Goal: Book appointment/travel/reservation

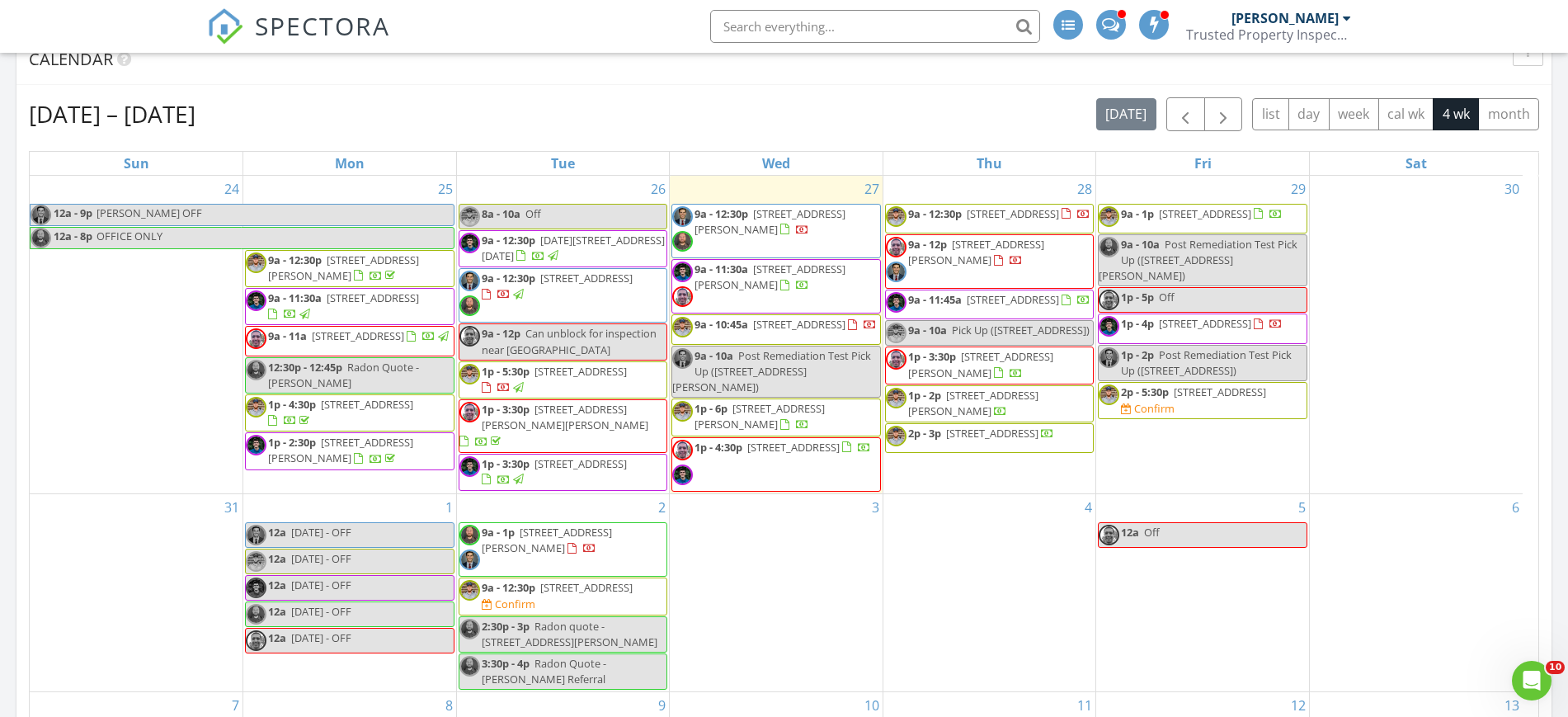
scroll to position [503, 0]
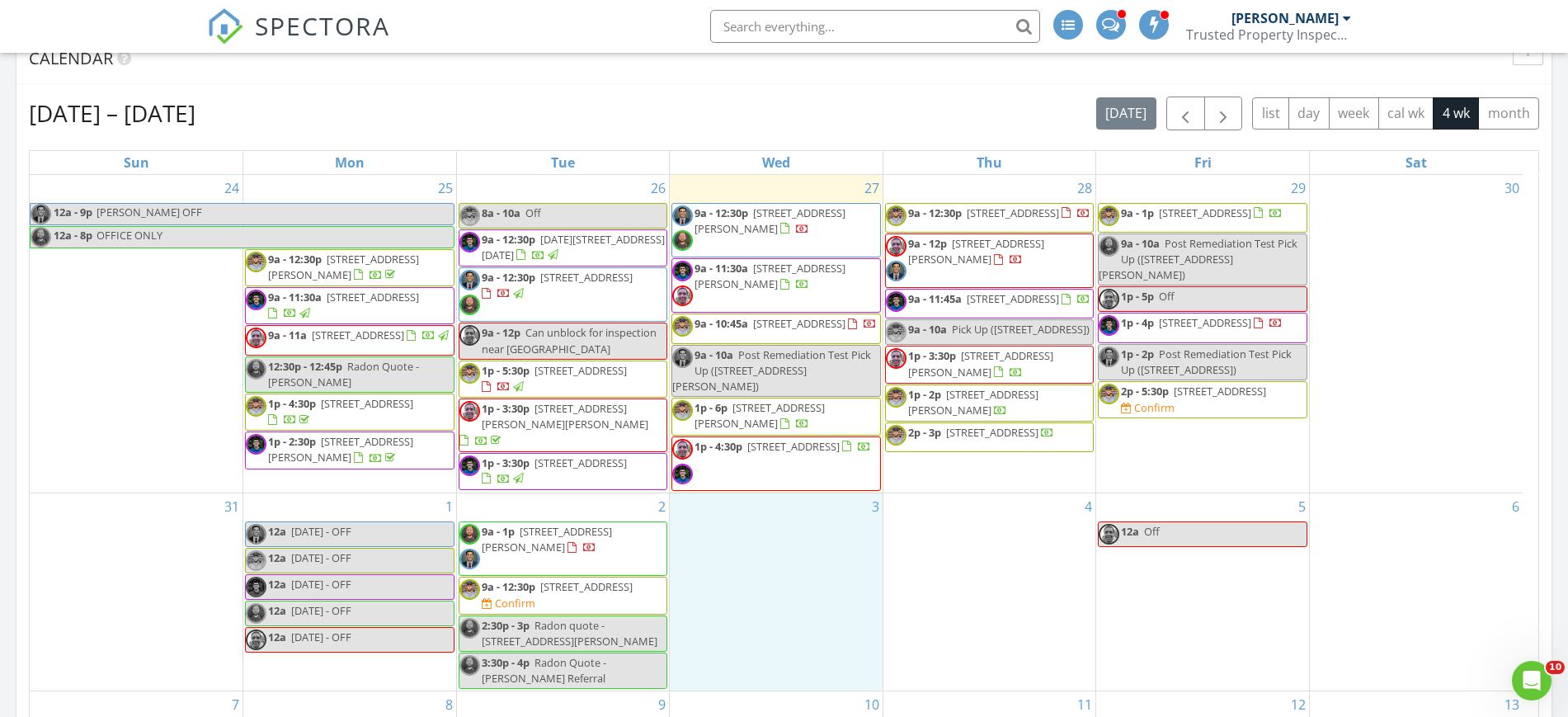
click at [830, 628] on div "3" at bounding box center [776, 592] width 213 height 198
click at [1224, 290] on link "1p - 5p Off" at bounding box center [1203, 299] width 209 height 26
select select "7"
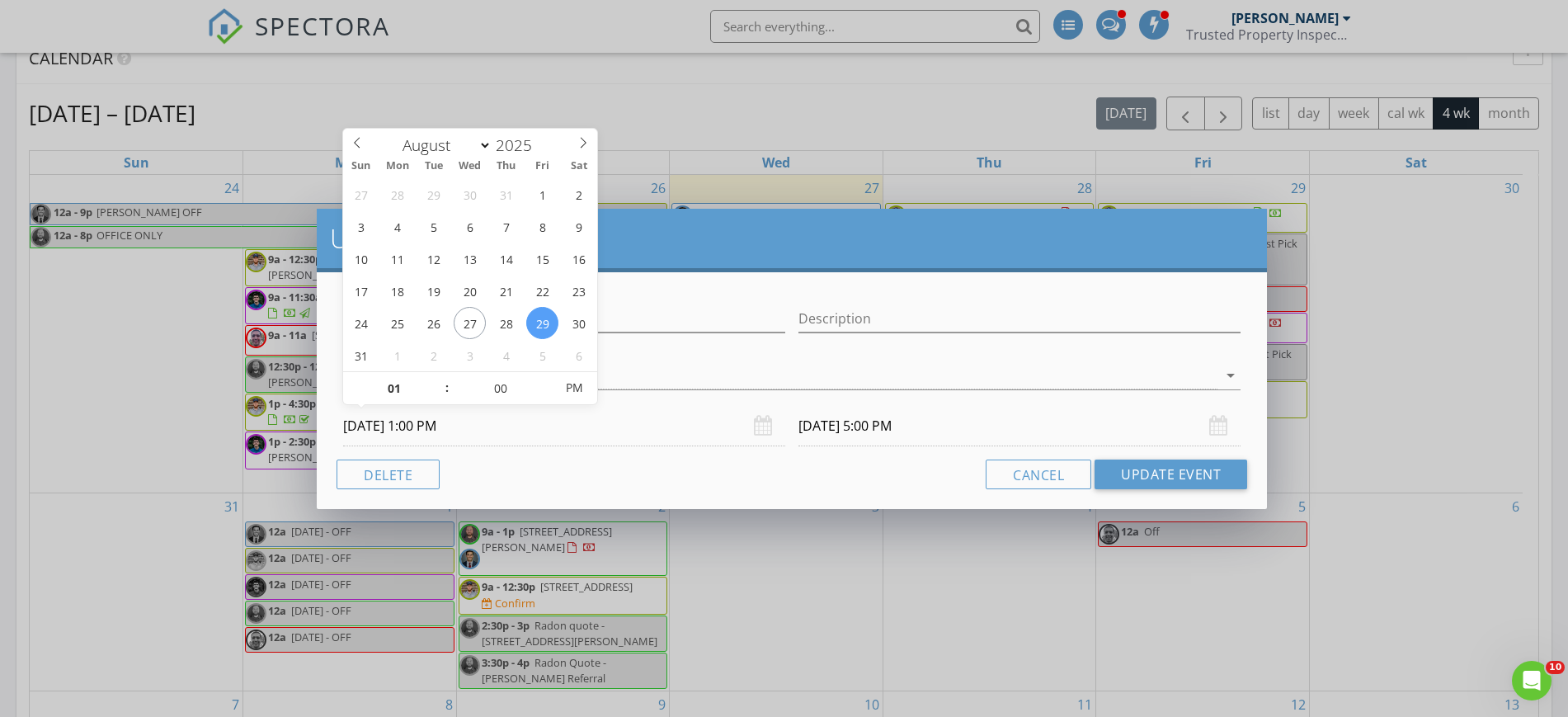
click at [663, 434] on input "08/29/2025 1:00 PM" at bounding box center [564, 426] width 442 height 40
type input "12"
type input "08/29/2025 12:00 PM"
click at [440, 394] on span at bounding box center [439, 397] width 12 height 16
type input "11"
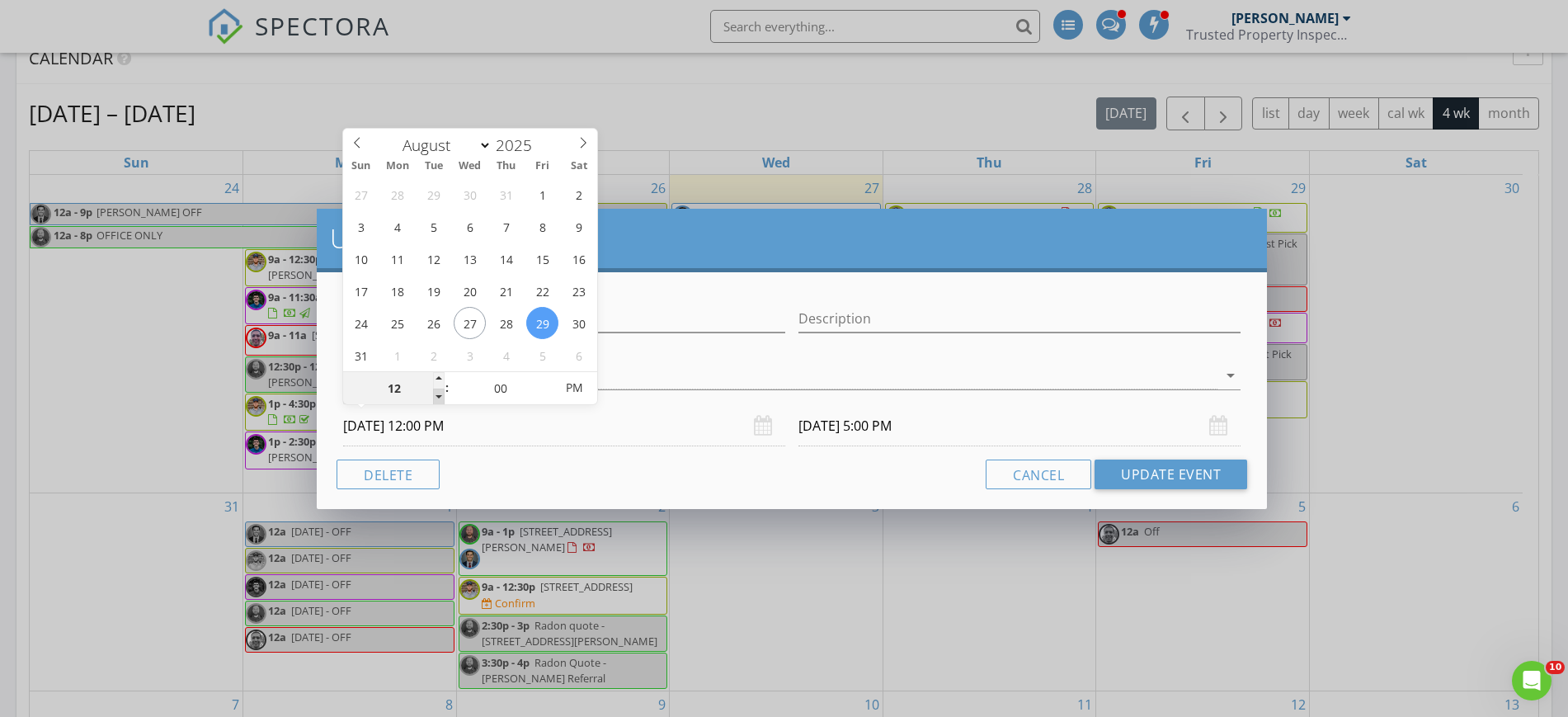
type input "08/29/2025 11:00 AM"
click at [440, 394] on span at bounding box center [439, 397] width 12 height 16
type input "10"
type input "08/29/2025 10:00 AM"
click at [440, 394] on span at bounding box center [439, 397] width 12 height 16
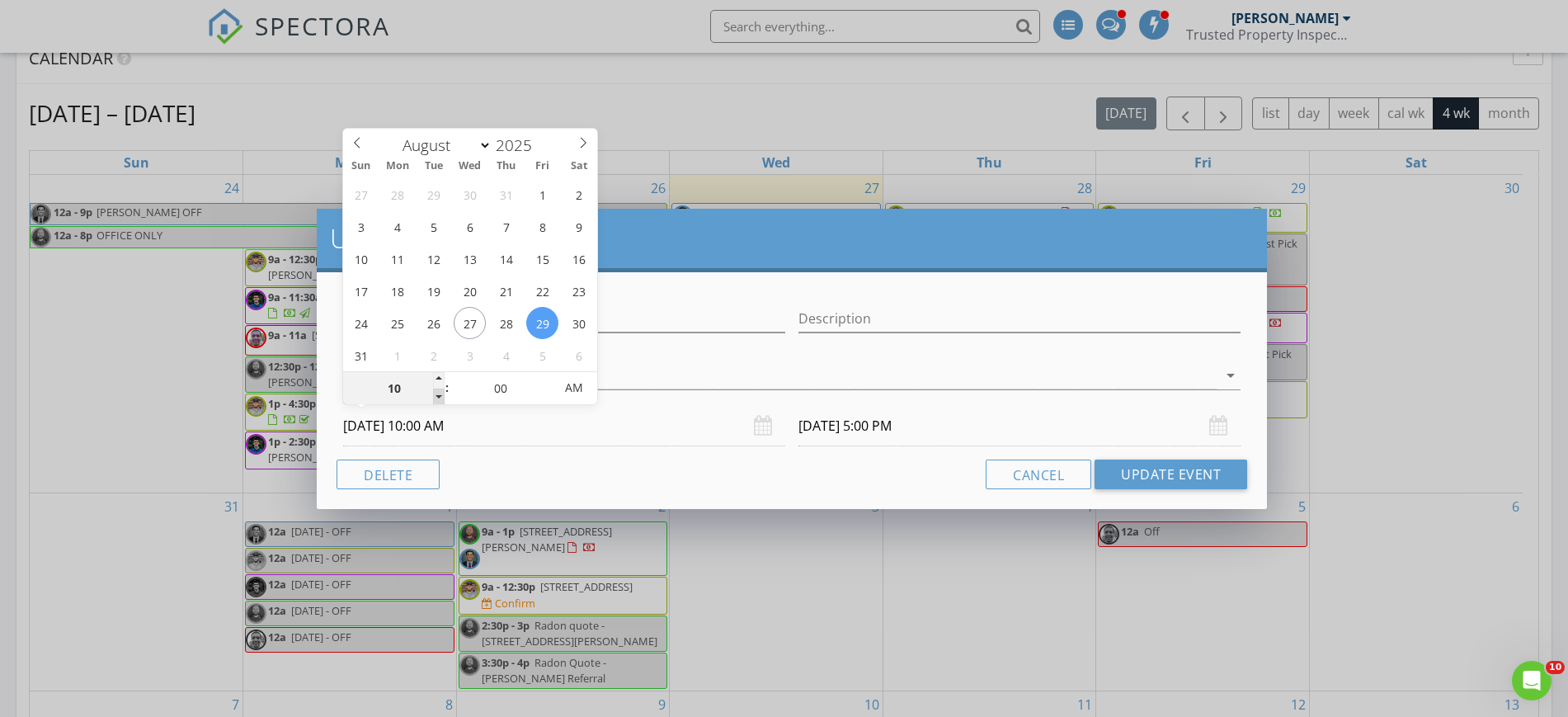
type input "09"
type input "08/29/2025 9:00 AM"
click at [440, 394] on span at bounding box center [439, 397] width 12 height 16
type input "08/29/2025 1:00 PM"
type input "08/29/2025 9:00 PM"
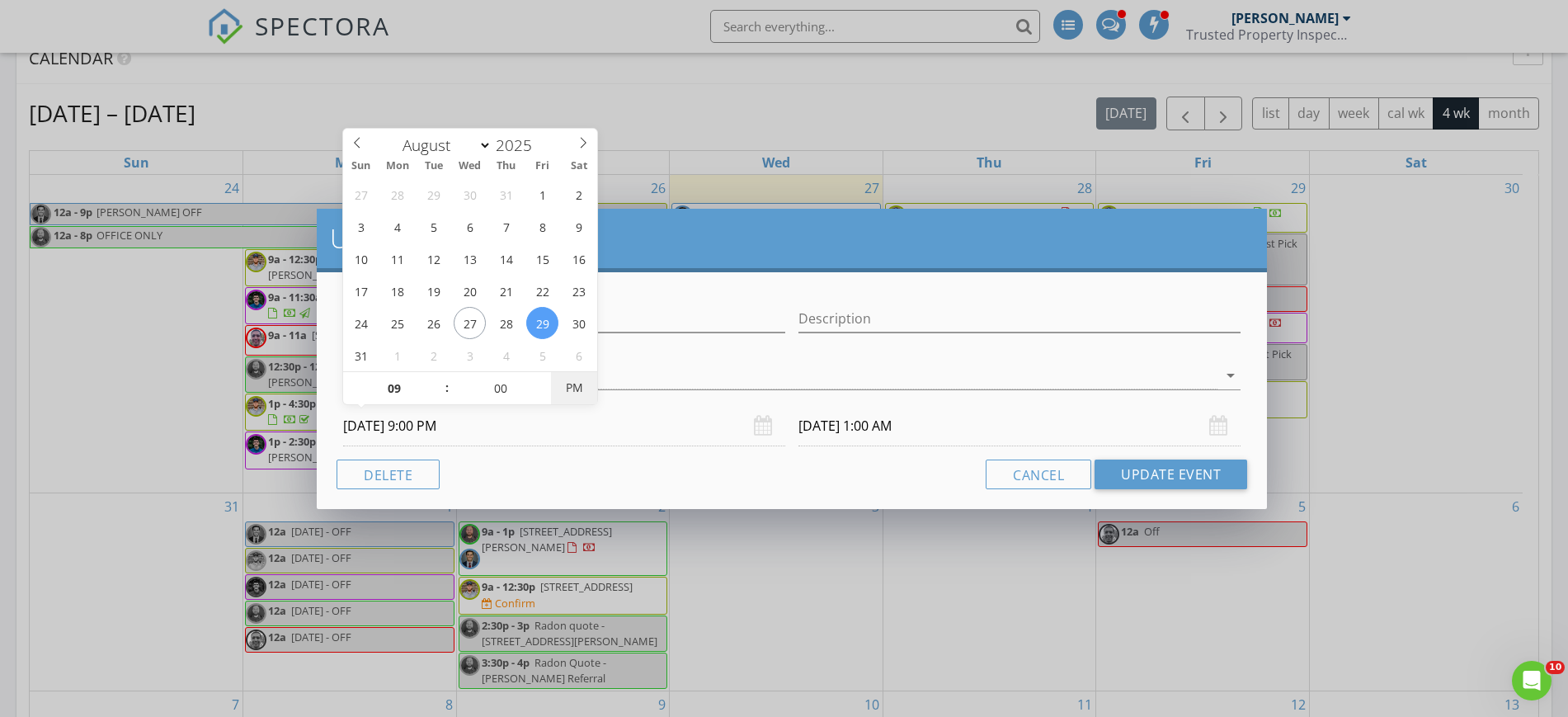
click at [572, 392] on span "PM" at bounding box center [574, 387] width 46 height 33
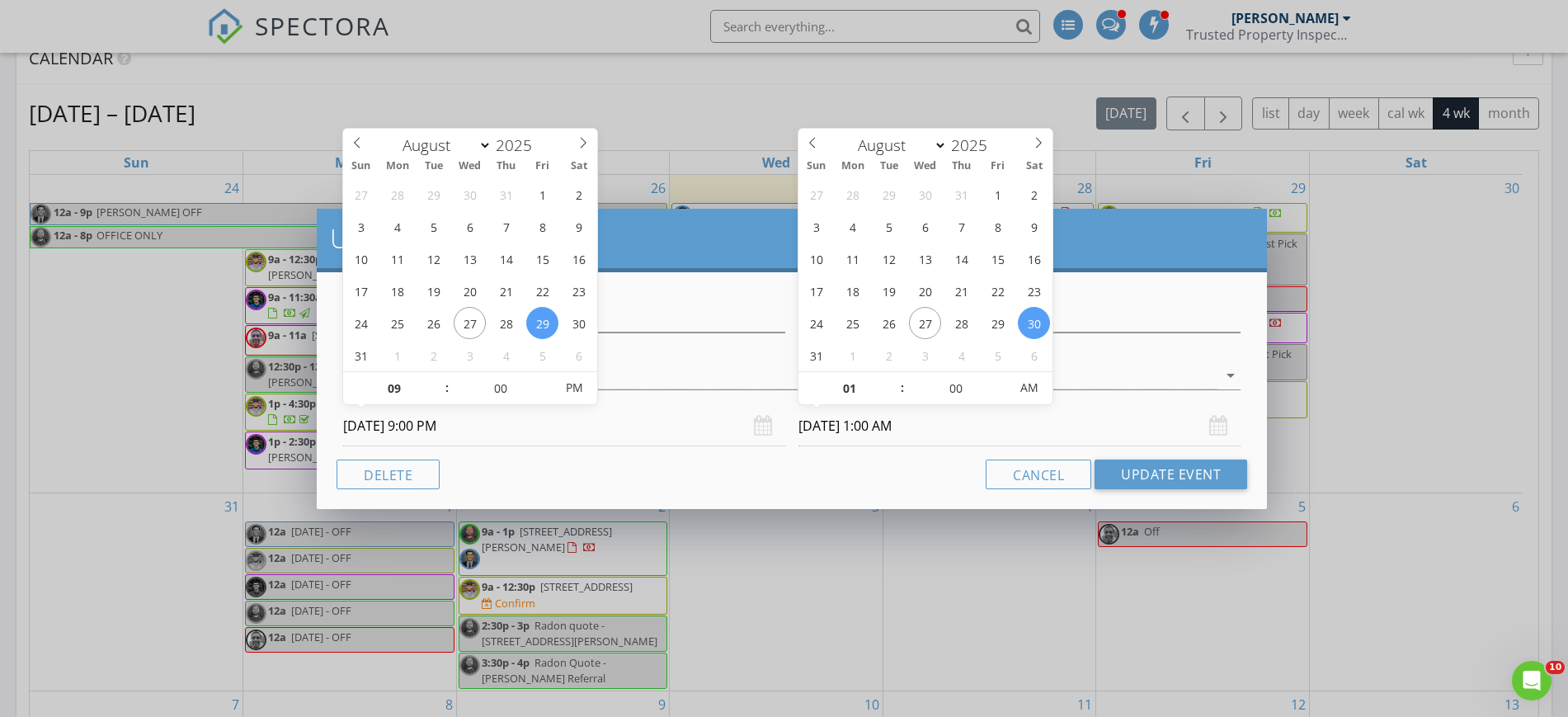
click at [889, 431] on input "08/30/2025 1:00 AM" at bounding box center [1019, 426] width 442 height 40
click at [1027, 384] on span "AM" at bounding box center [1028, 387] width 46 height 33
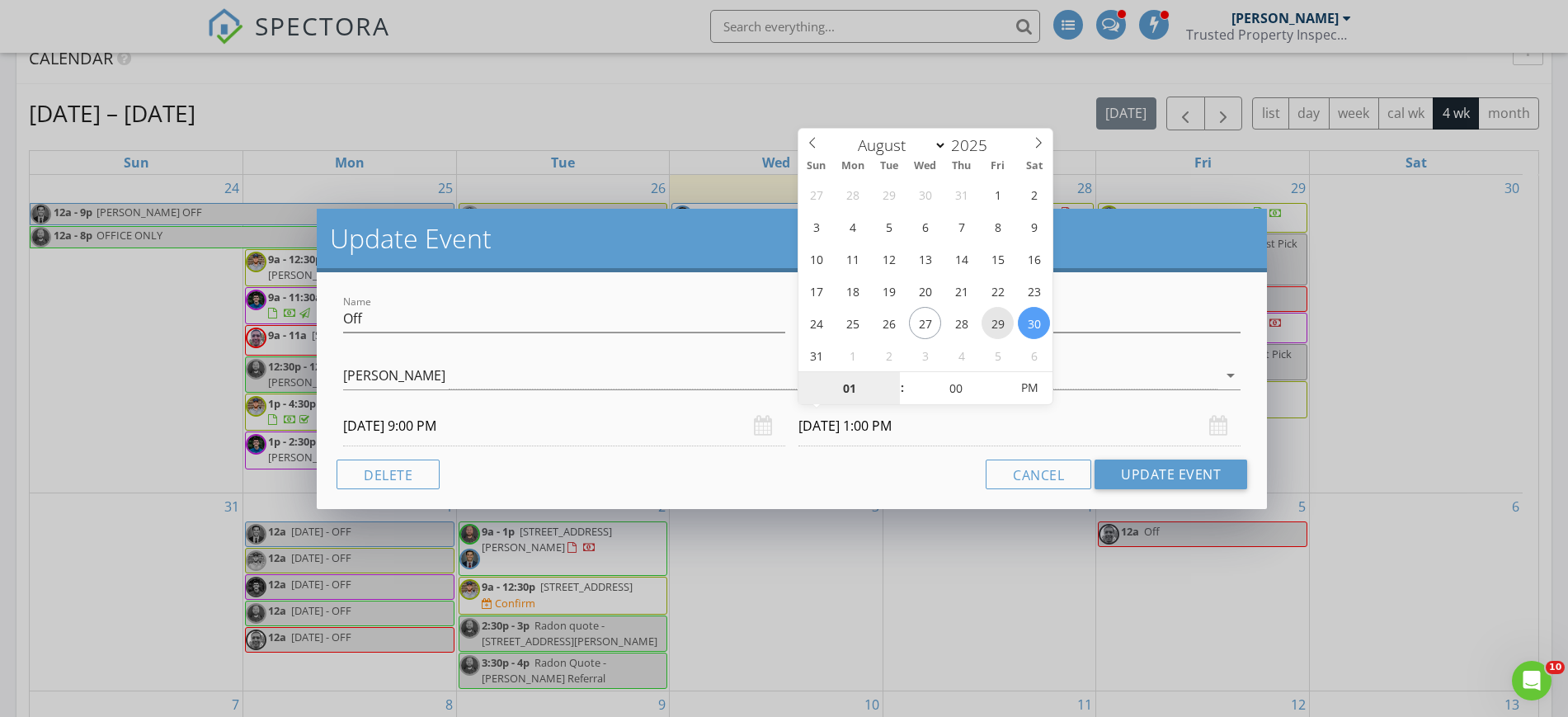
type input "08/29/2025 1:00 PM"
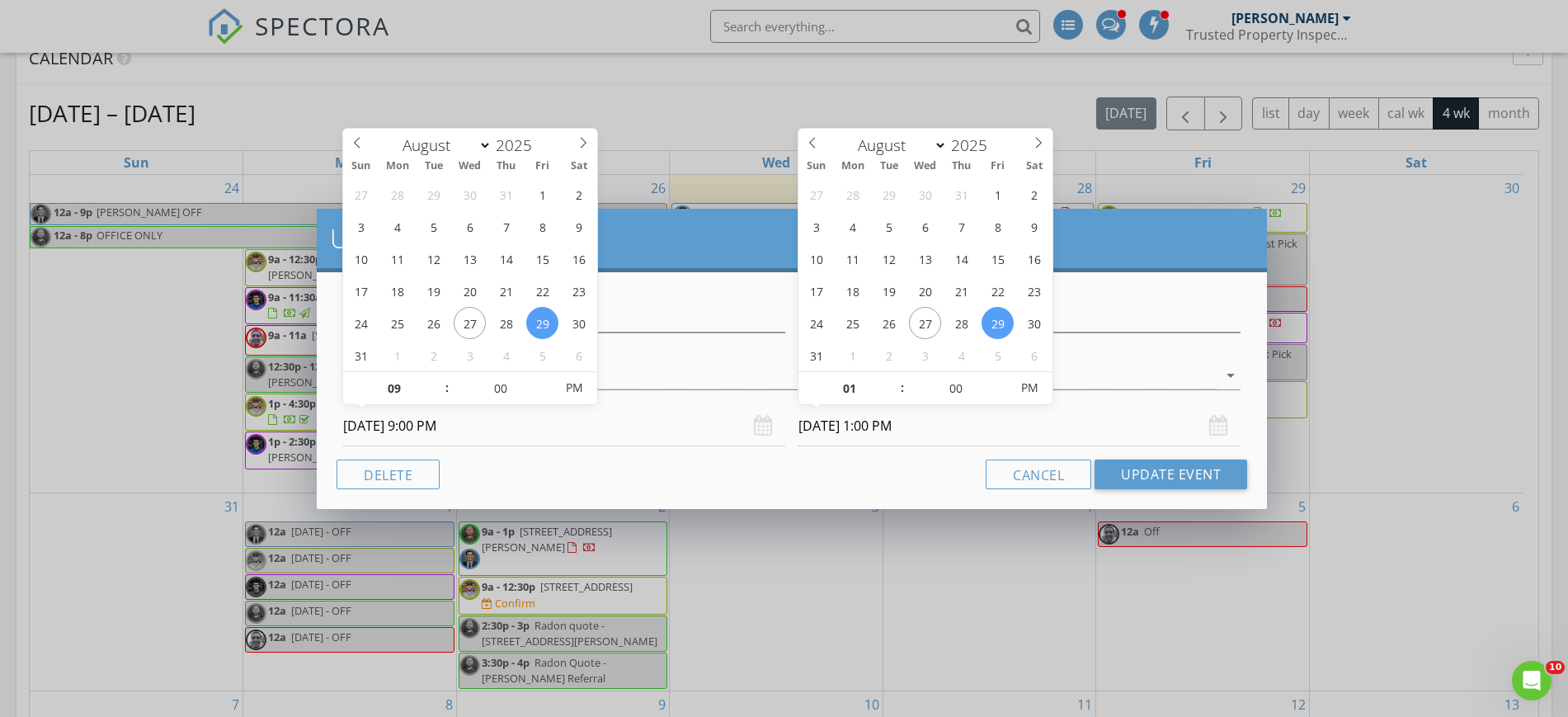
click at [567, 434] on input "08/29/2025 9:00 PM" at bounding box center [564, 426] width 442 height 40
type input "08/29/2025 9:00 AM"
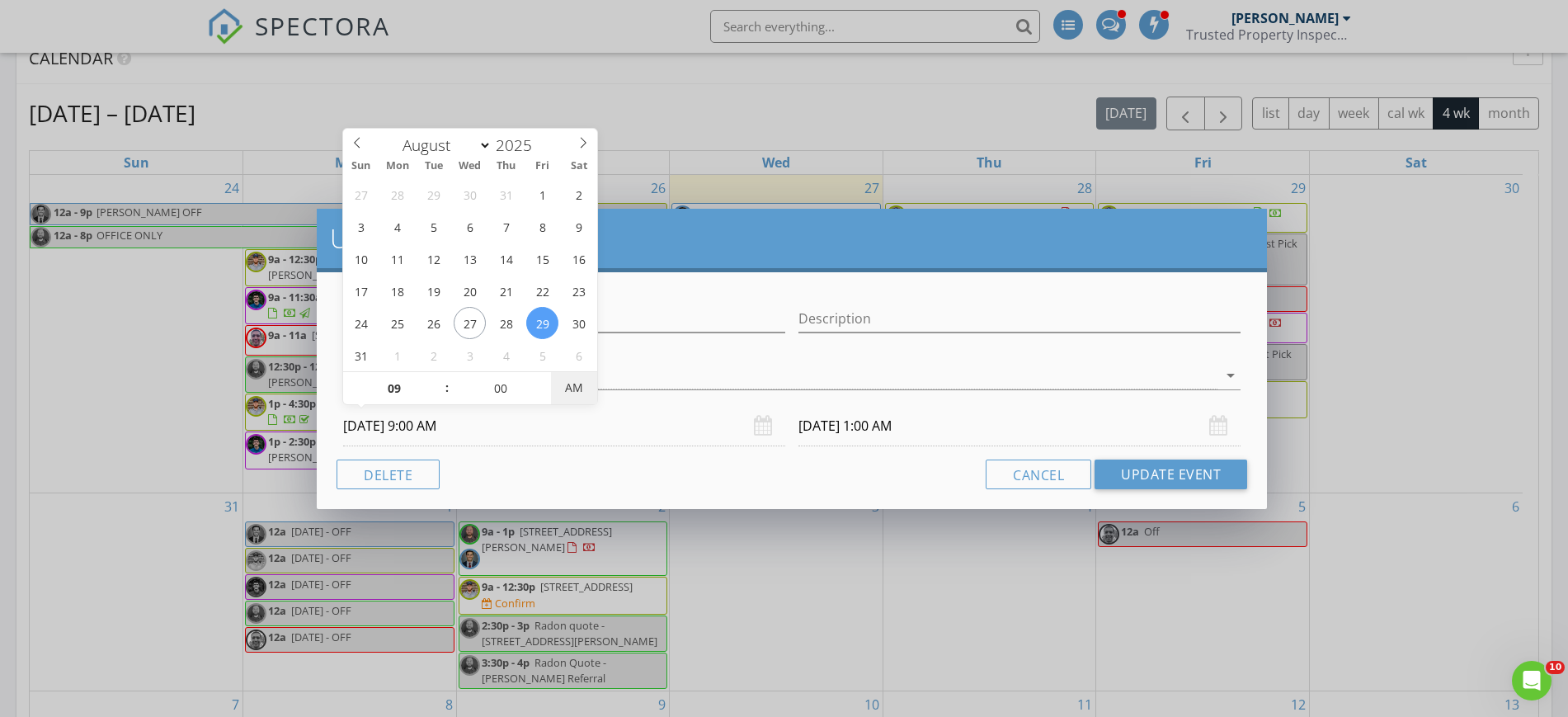
click at [558, 387] on span "AM" at bounding box center [574, 387] width 46 height 33
click at [559, 483] on div "Cancel Update Event" at bounding box center [792, 474] width 910 height 30
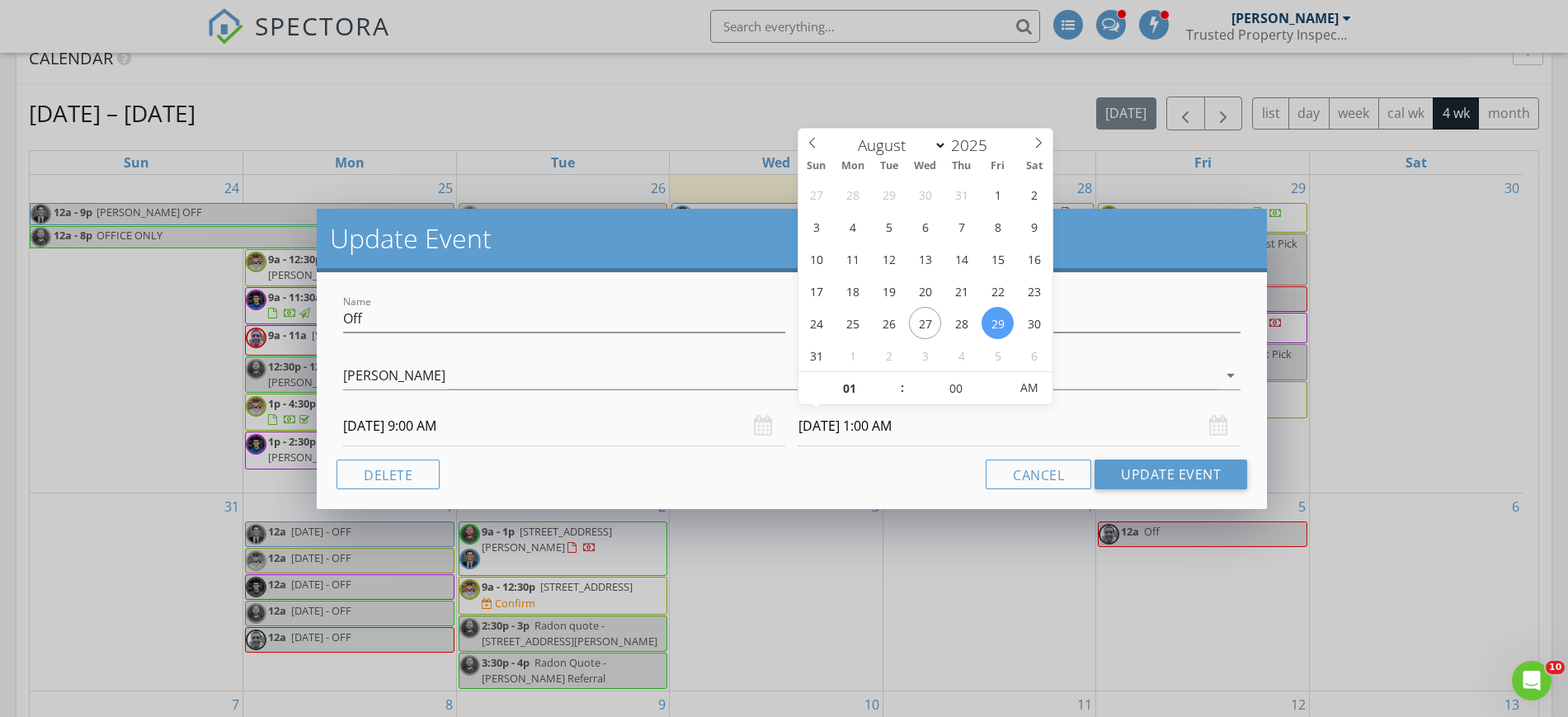
click at [916, 421] on input "08/29/2025 1:00 AM" at bounding box center [1019, 426] width 442 height 40
type input "08/29/2025 1:00 PM"
click at [1030, 387] on span "PM" at bounding box center [1028, 387] width 46 height 33
click at [890, 457] on div "Name Off Description Michael Hasson Lucas Martin Kyle Boling Reece Iovine Ryan …" at bounding box center [791, 391] width 950 height 237
click at [880, 443] on input "08/29/2025 1:00 PM" at bounding box center [1019, 426] width 442 height 40
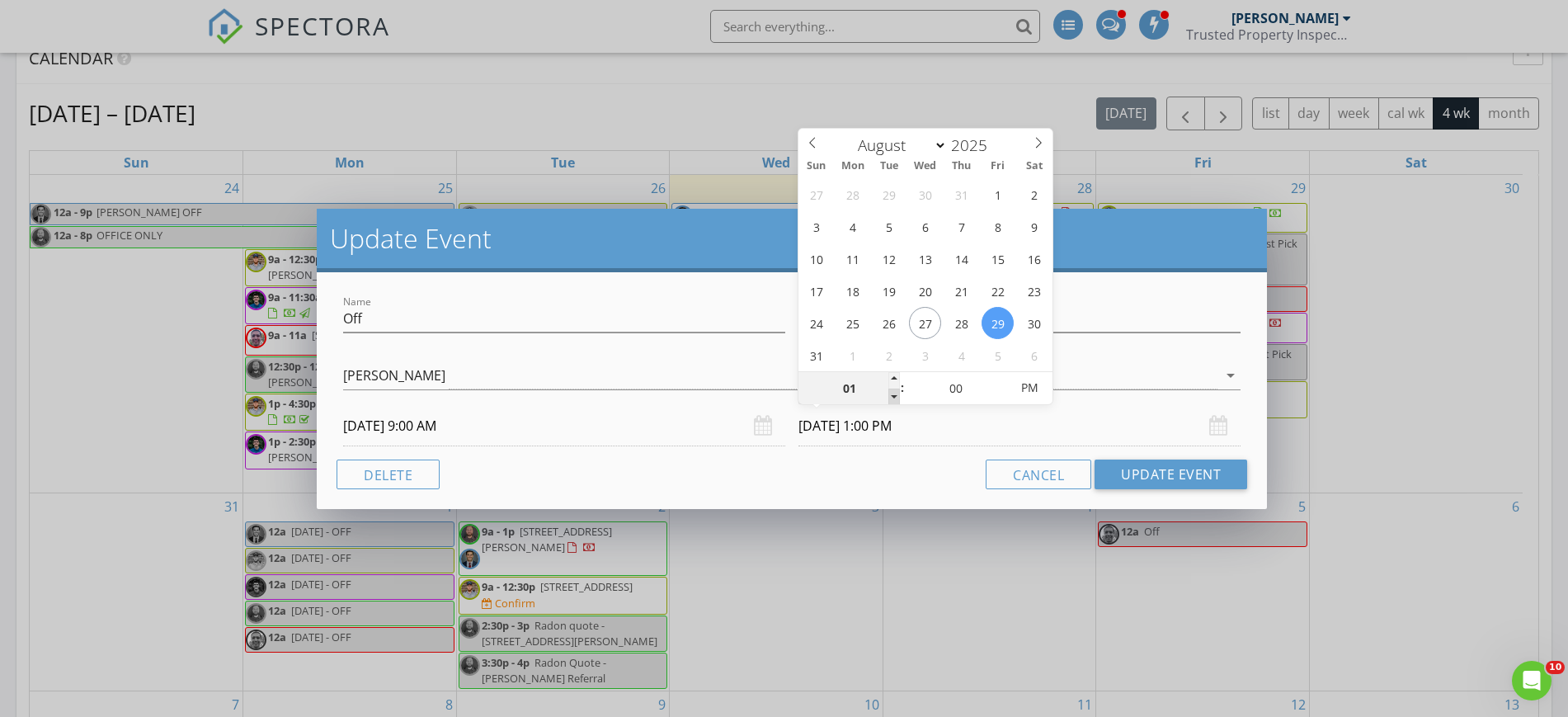
type input "12"
type input "08/29/2025 12:00 PM"
click at [890, 393] on span at bounding box center [893, 397] width 12 height 16
type input "05"
type input "08/29/2025 12:05 PM"
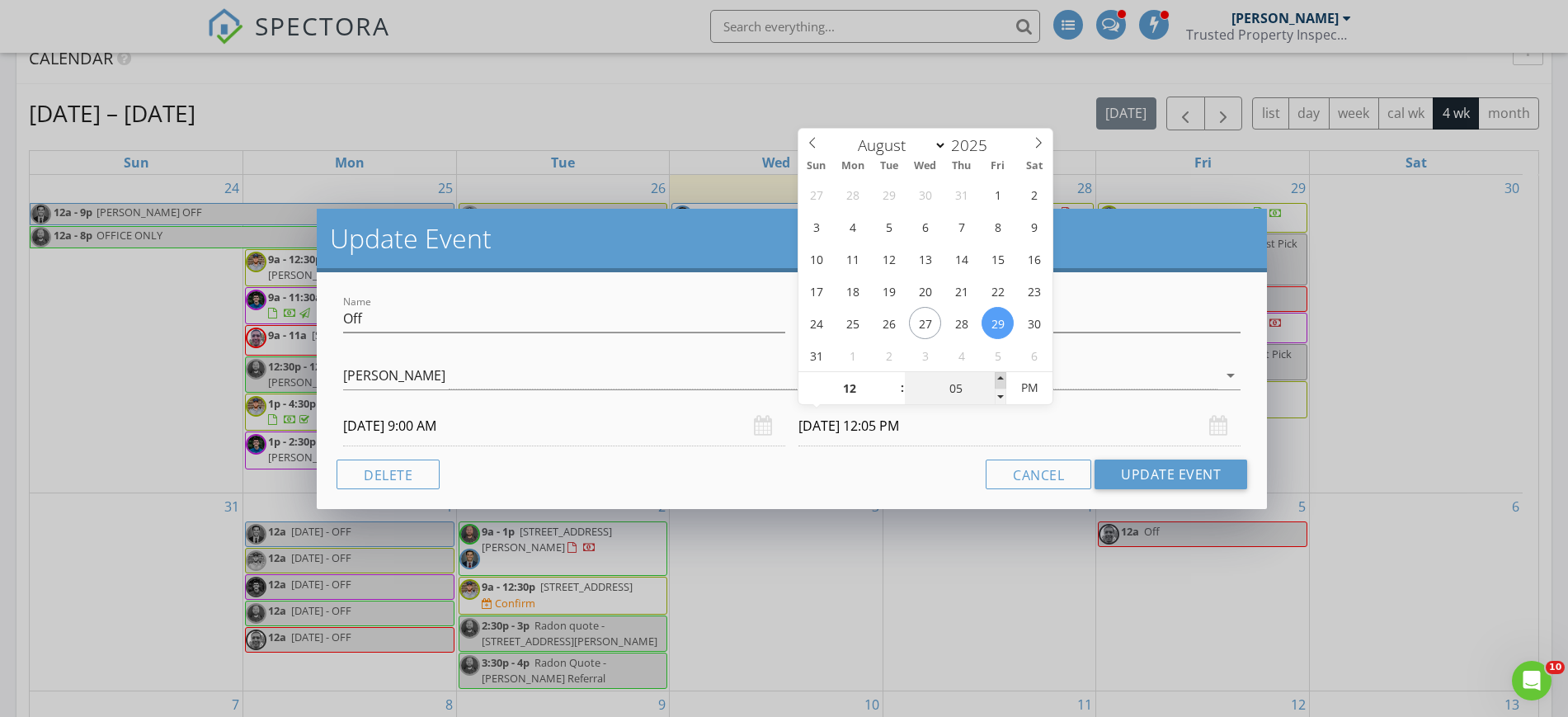
click at [1002, 375] on span at bounding box center [1000, 380] width 12 height 16
type input "10"
type input "08/29/2025 12:10 PM"
click at [1002, 375] on span at bounding box center [1000, 380] width 12 height 16
type input "15"
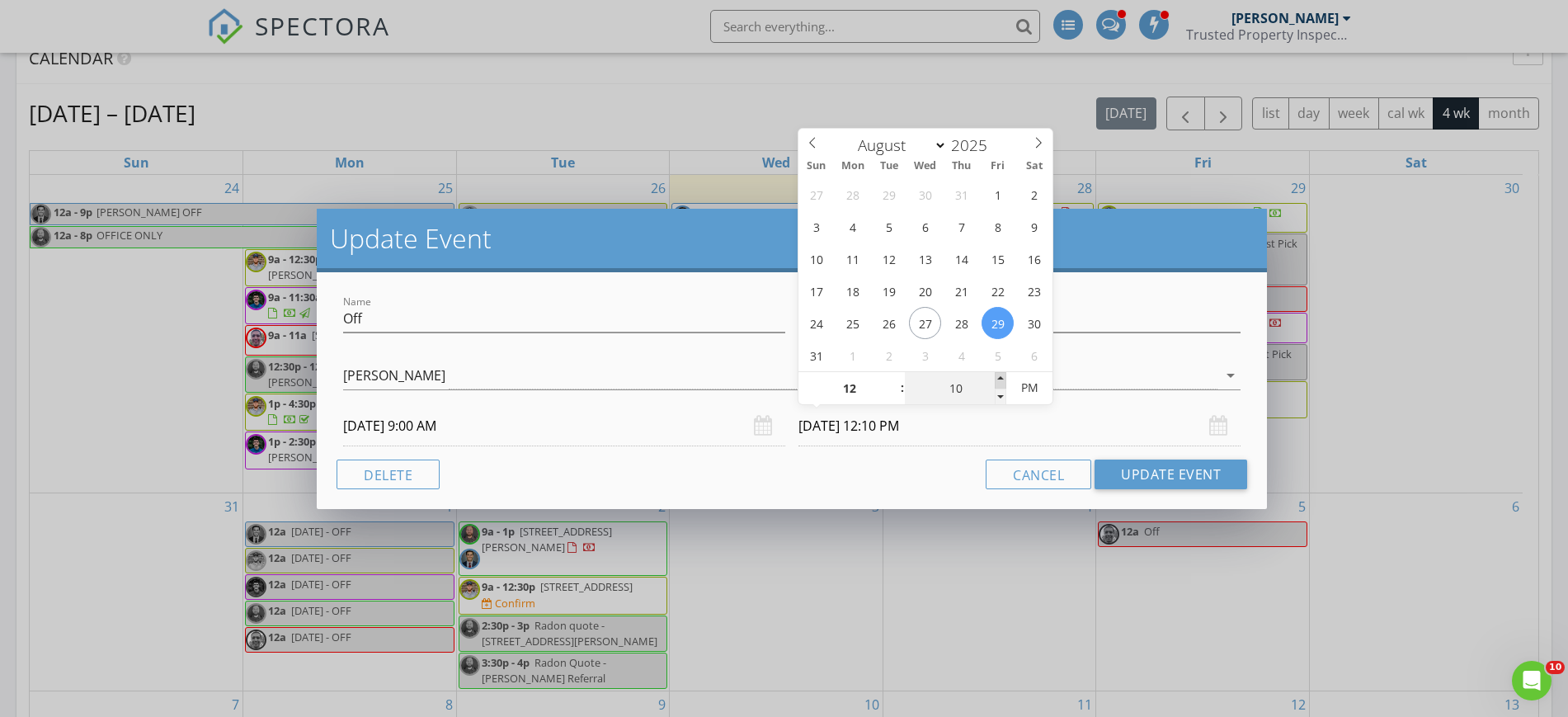
type input "08/29/2025 12:15 PM"
click at [1002, 375] on span at bounding box center [1000, 380] width 12 height 16
type input "20"
type input "08/29/2025 12:20 PM"
click at [1002, 375] on span at bounding box center [1000, 380] width 12 height 16
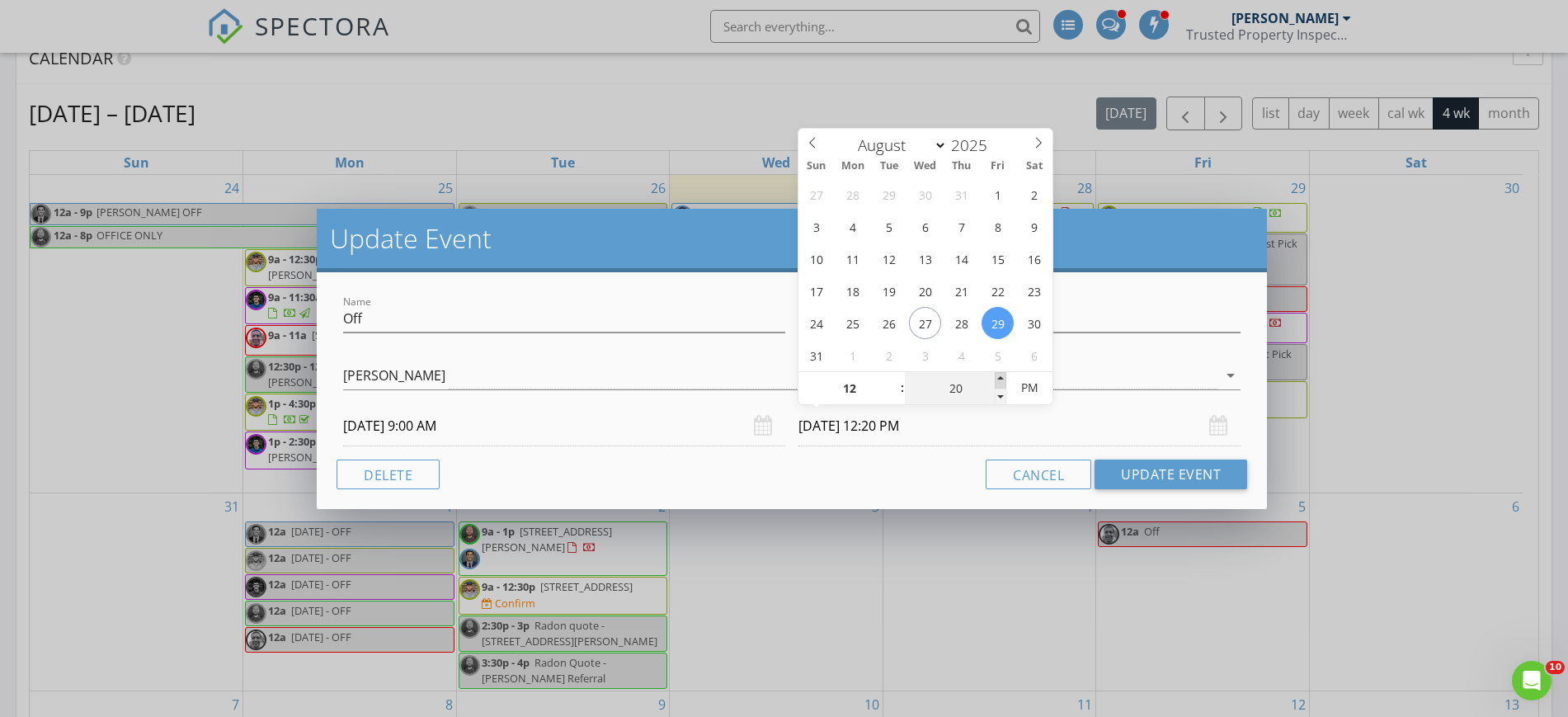
type input "25"
type input "08/29/2025 12:25 PM"
click at [1002, 375] on span at bounding box center [1000, 380] width 12 height 16
type input "30"
type input "08/29/2025 12:30 PM"
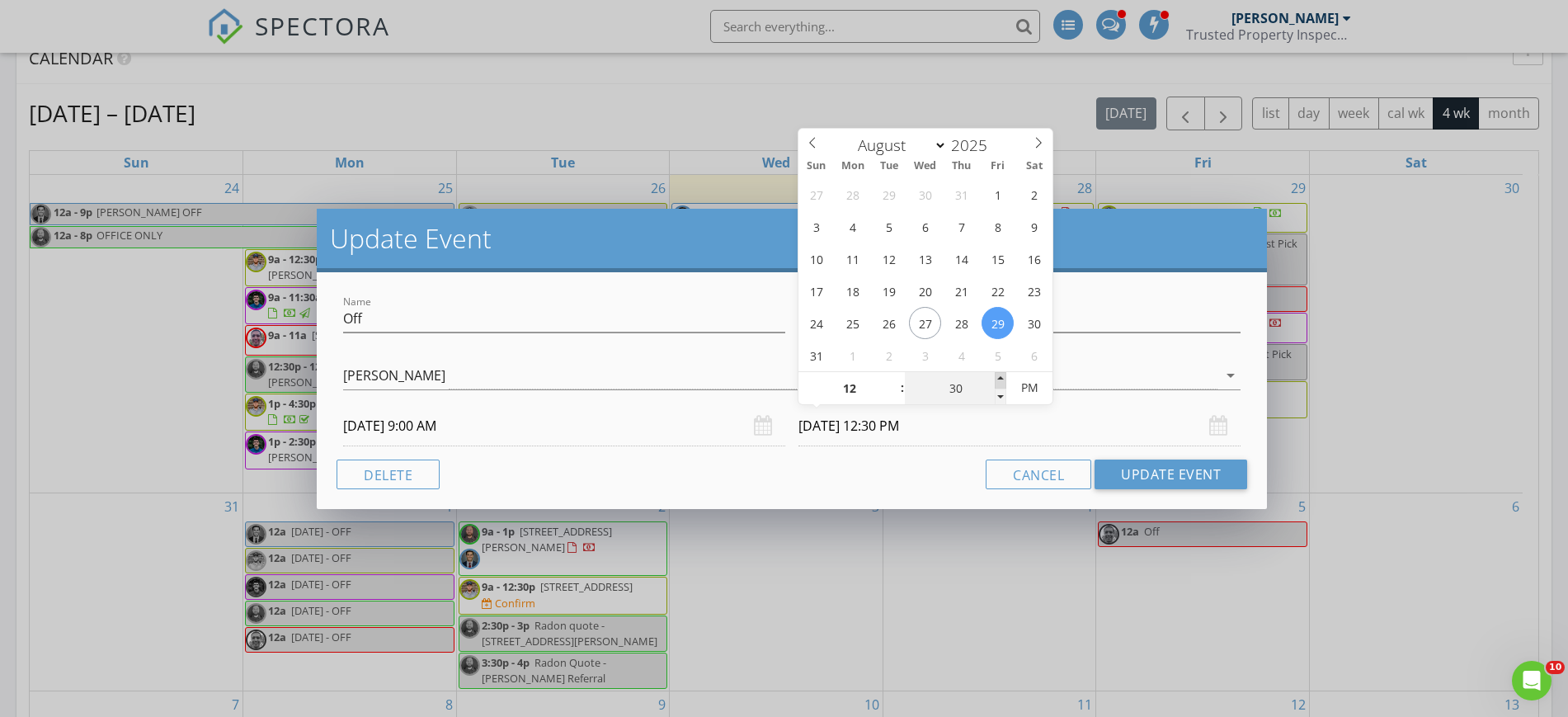
click at [1002, 375] on span at bounding box center [1000, 380] width 12 height 16
click at [1059, 423] on input "08/29/2025 12:30 PM" at bounding box center [1019, 426] width 442 height 40
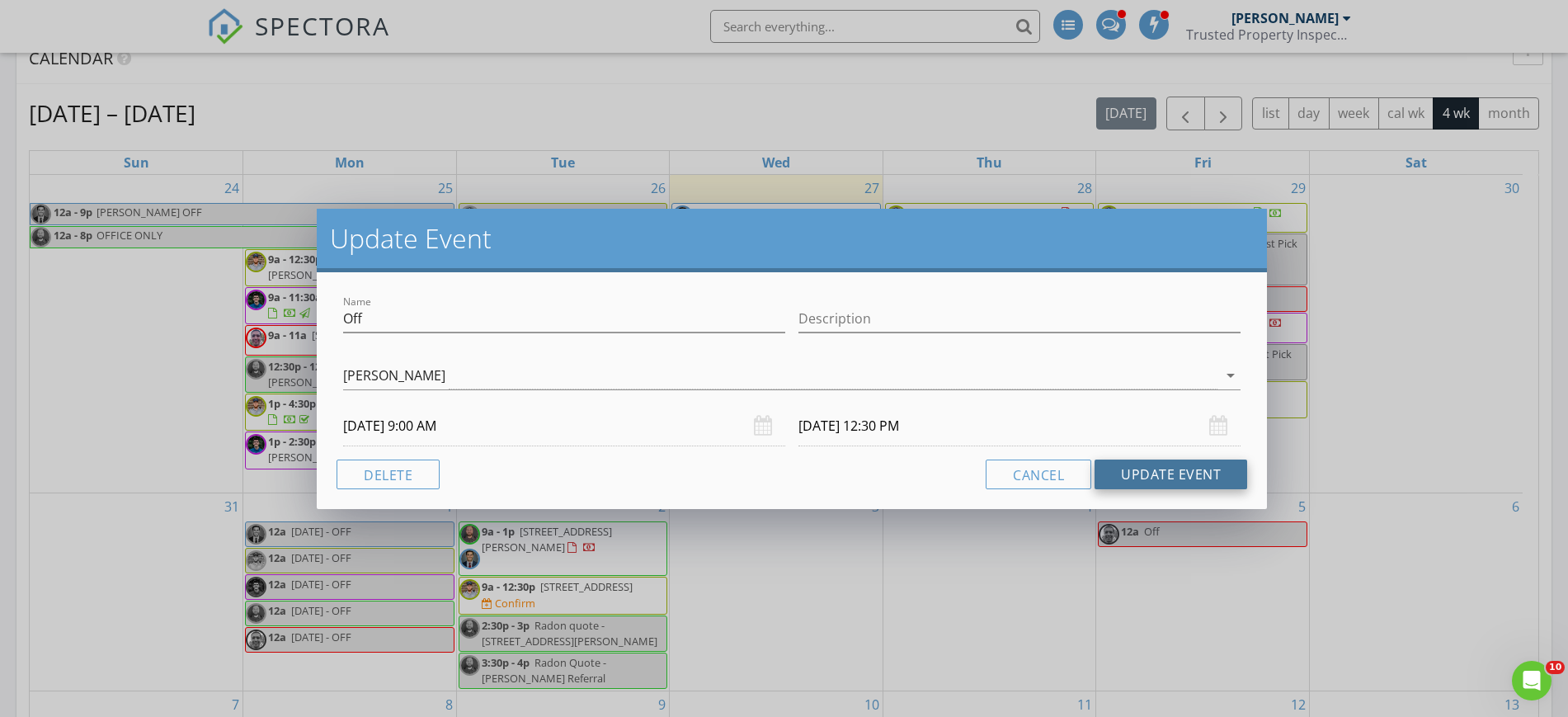
click at [1157, 460] on button "Update Event" at bounding box center [1170, 474] width 153 height 30
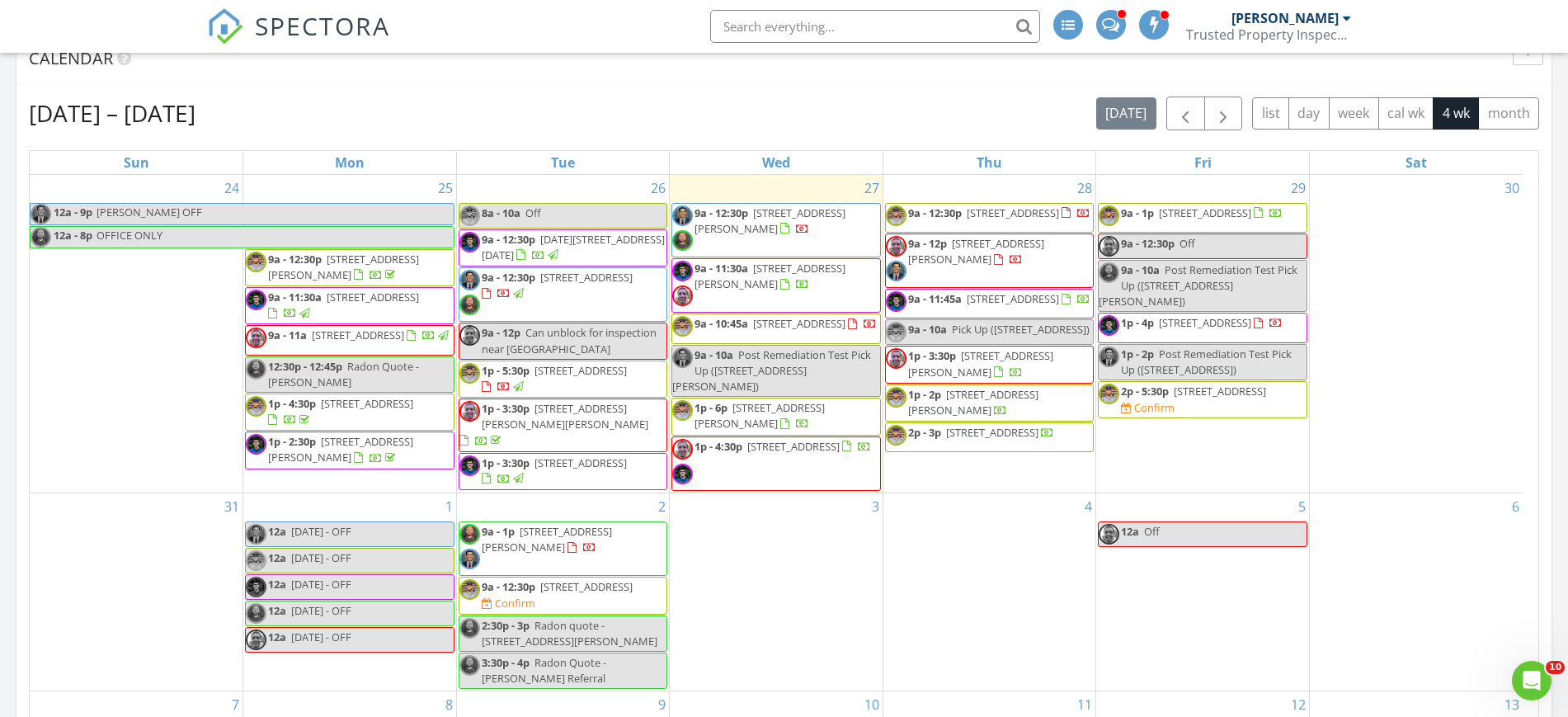
click at [747, 452] on span "862-864 Fairwood Ave, Columbus 43205" at bounding box center [792, 446] width 92 height 15
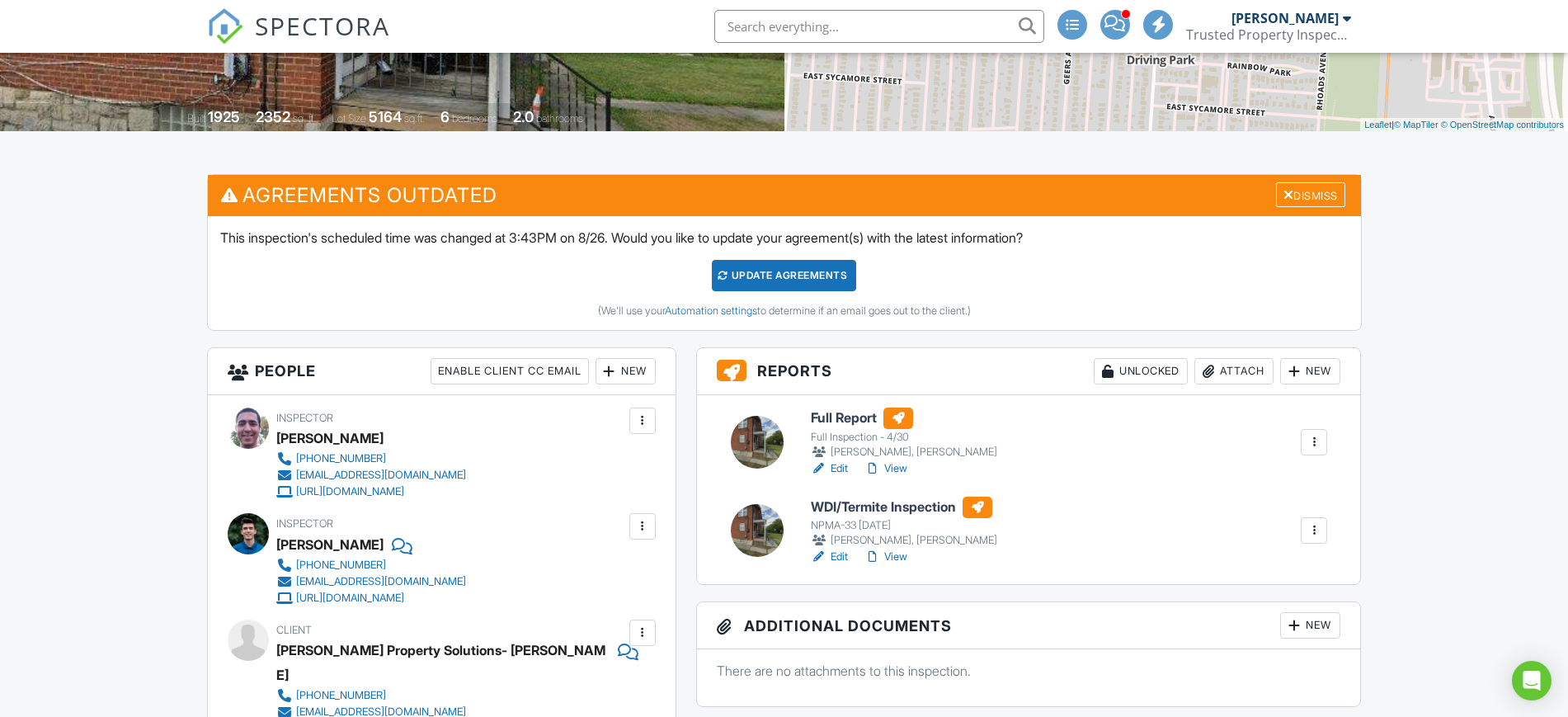
click at [839, 467] on link "Edit" at bounding box center [829, 468] width 38 height 16
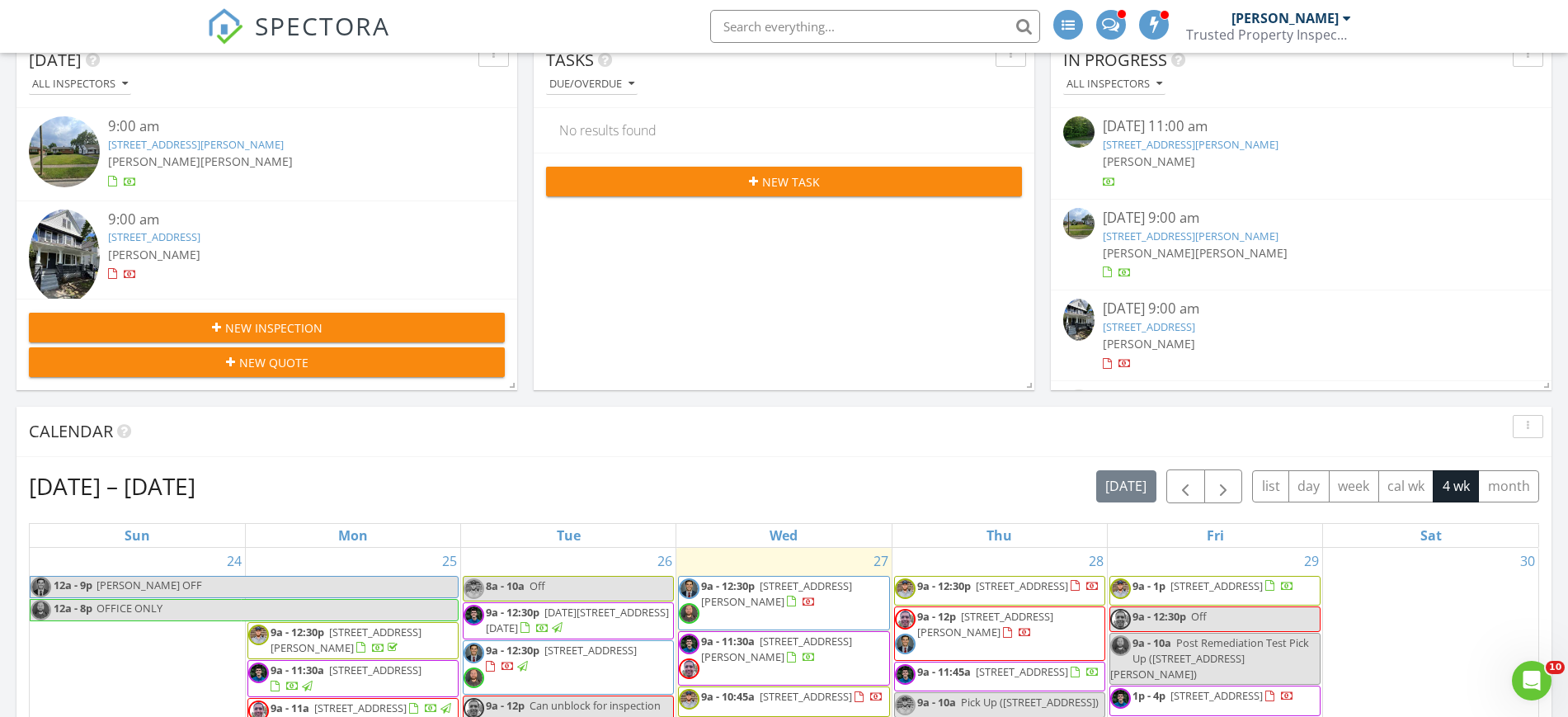
scroll to position [131, 0]
click at [169, 69] on div "Today" at bounding box center [254, 60] width 451 height 25
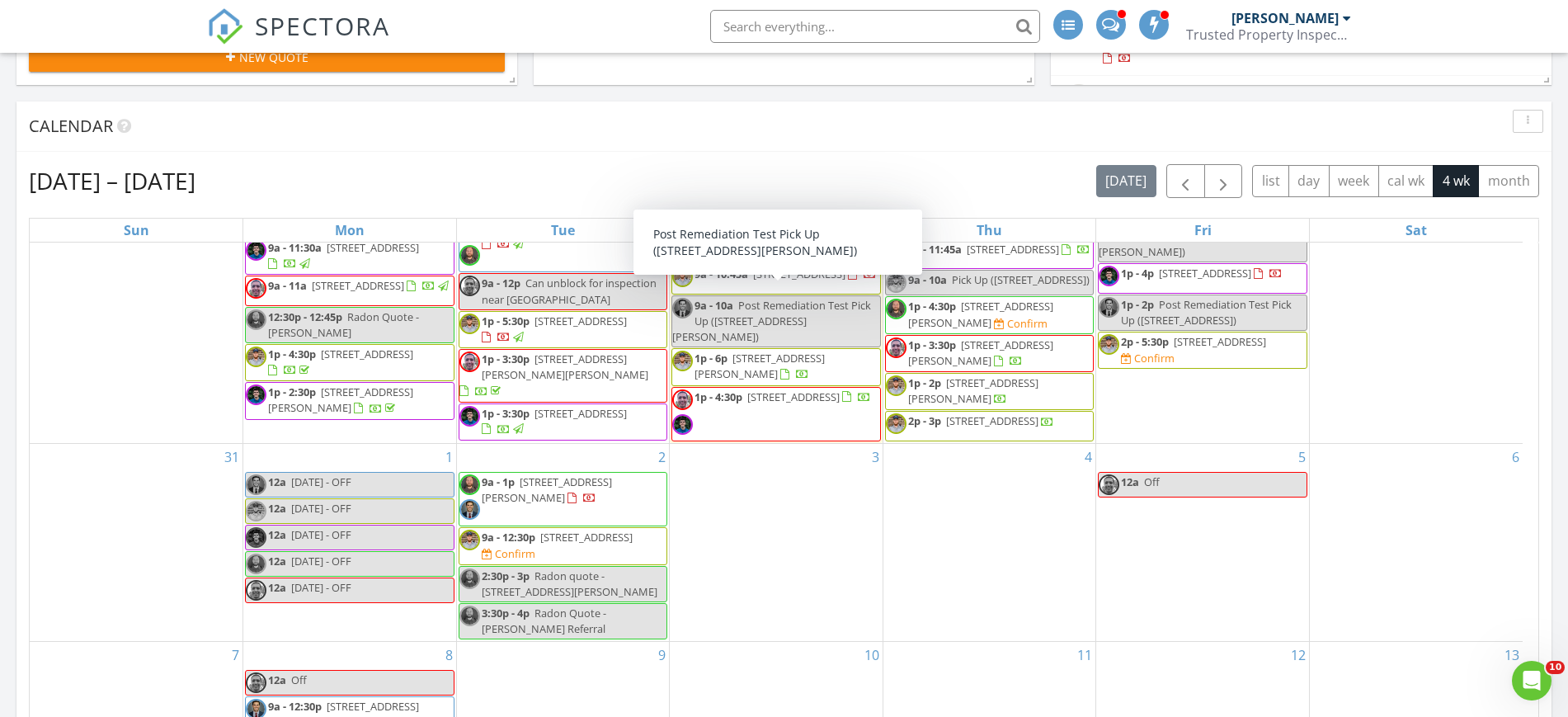
scroll to position [576, 0]
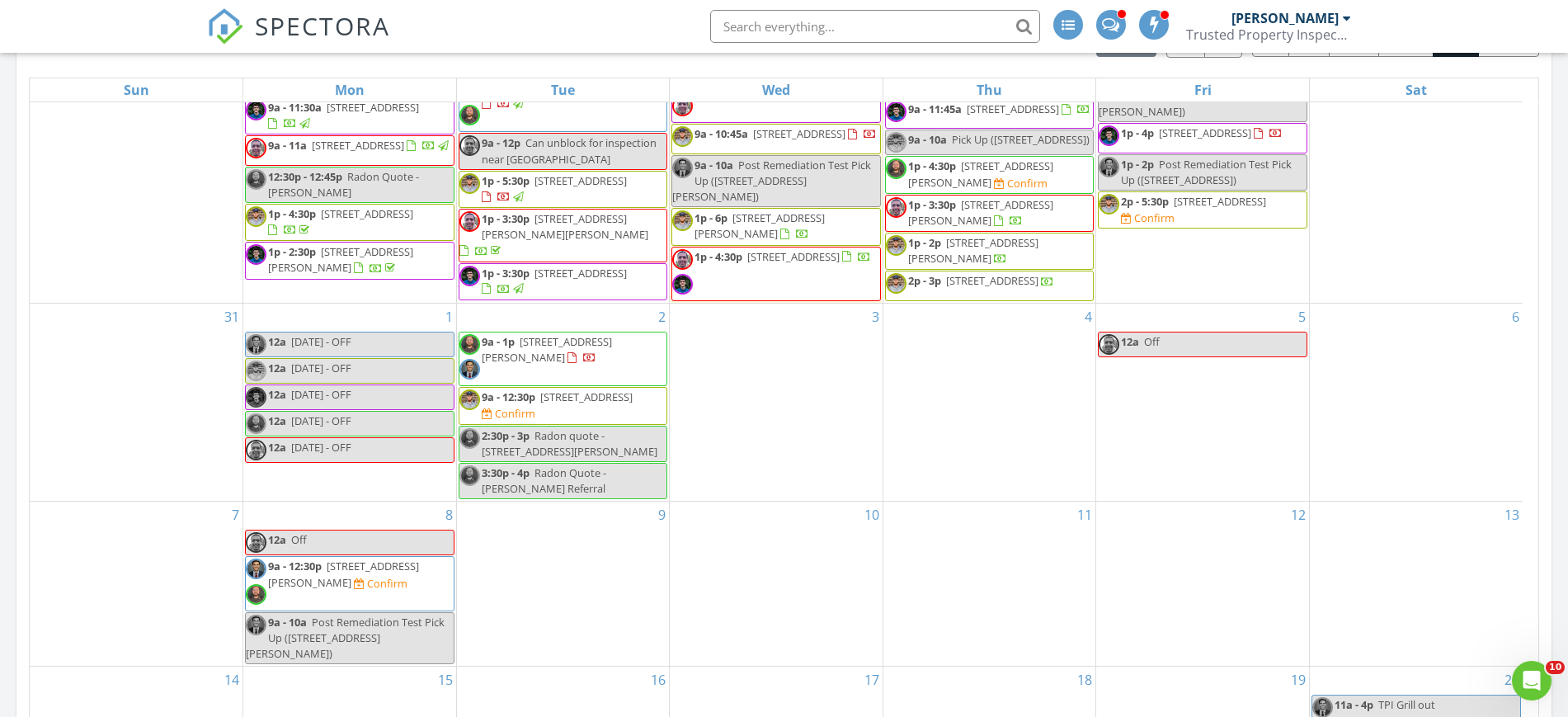
click at [764, 249] on span "862-864 Fairwood Ave, Columbus 43205" at bounding box center [792, 257] width 92 height 15
